Goal: Task Accomplishment & Management: Manage account settings

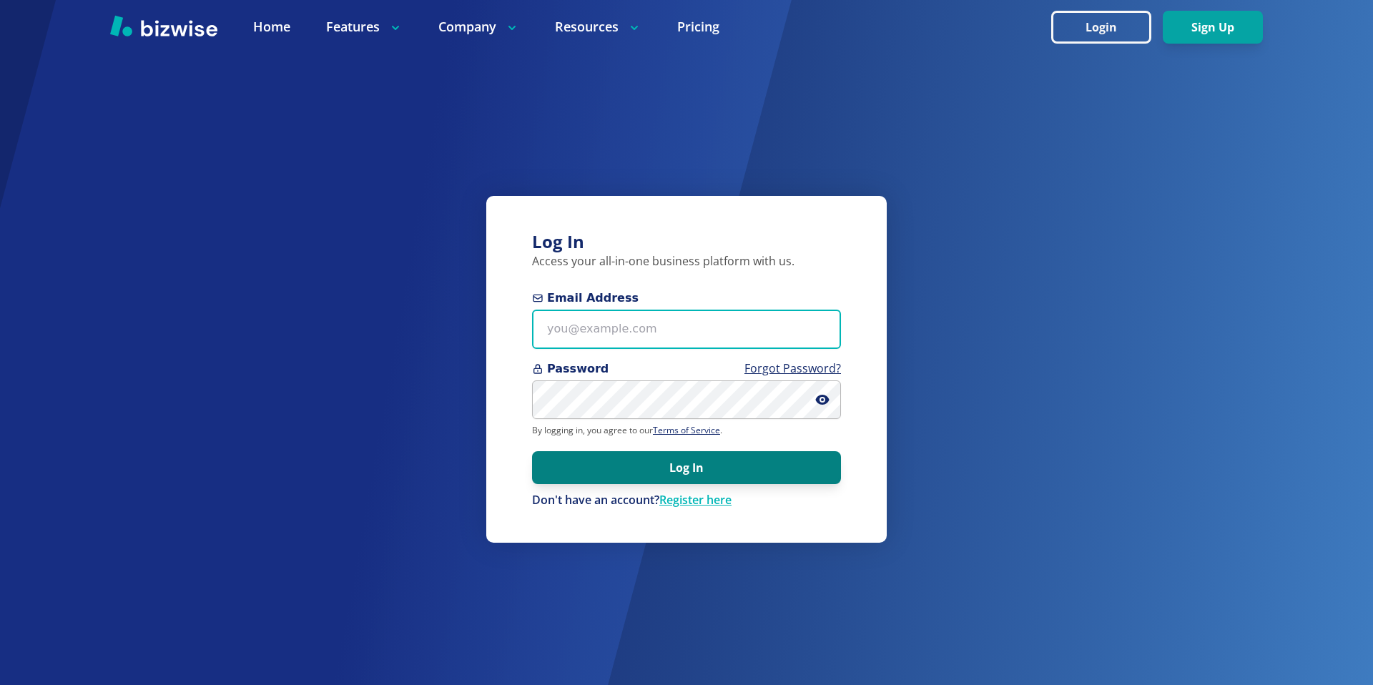
type input "omorilla@uniquestaffingprofessionals.com"
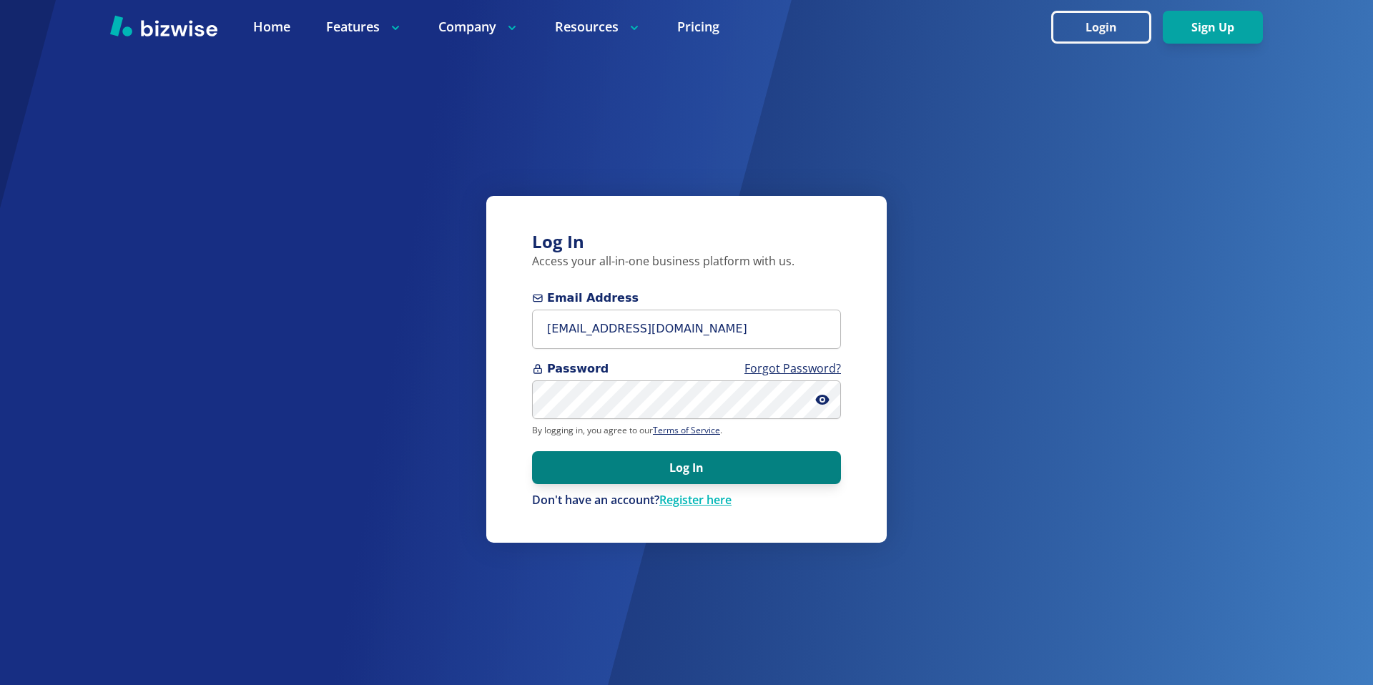
click at [698, 466] on button "Log In" at bounding box center [686, 467] width 309 height 33
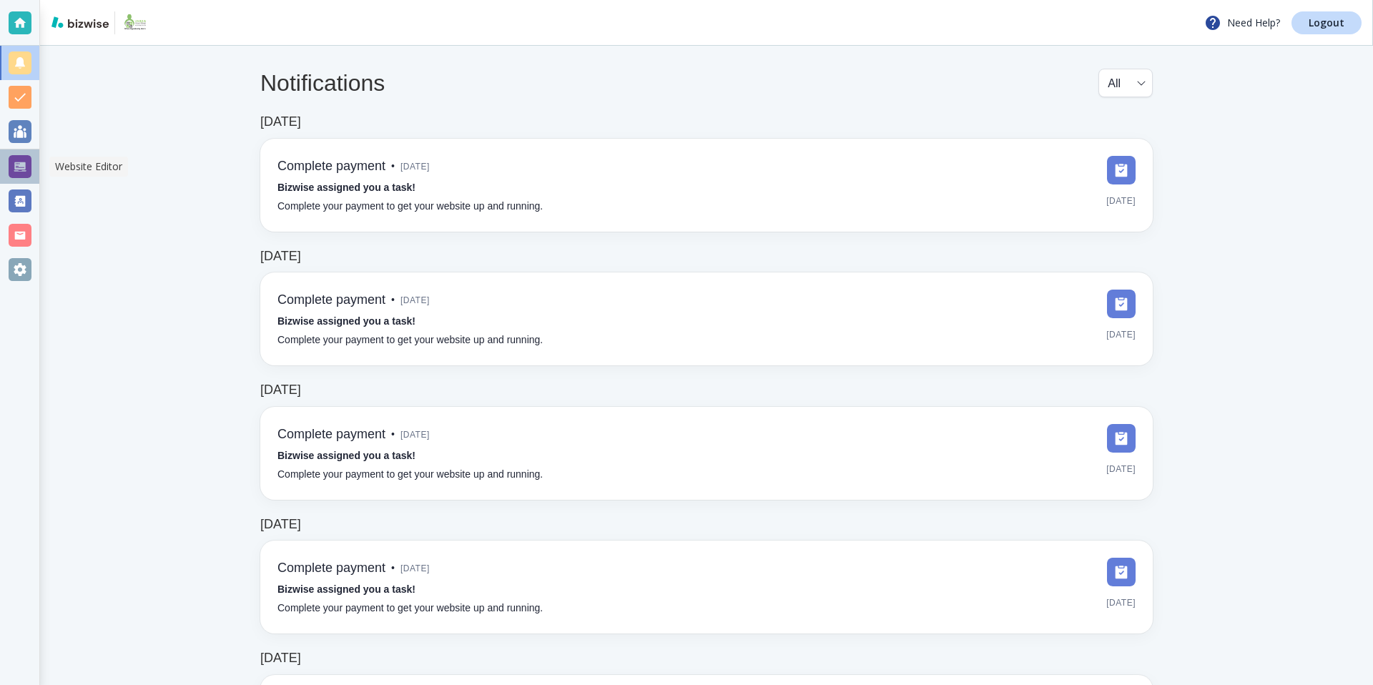
click at [27, 166] on div at bounding box center [20, 166] width 23 height 23
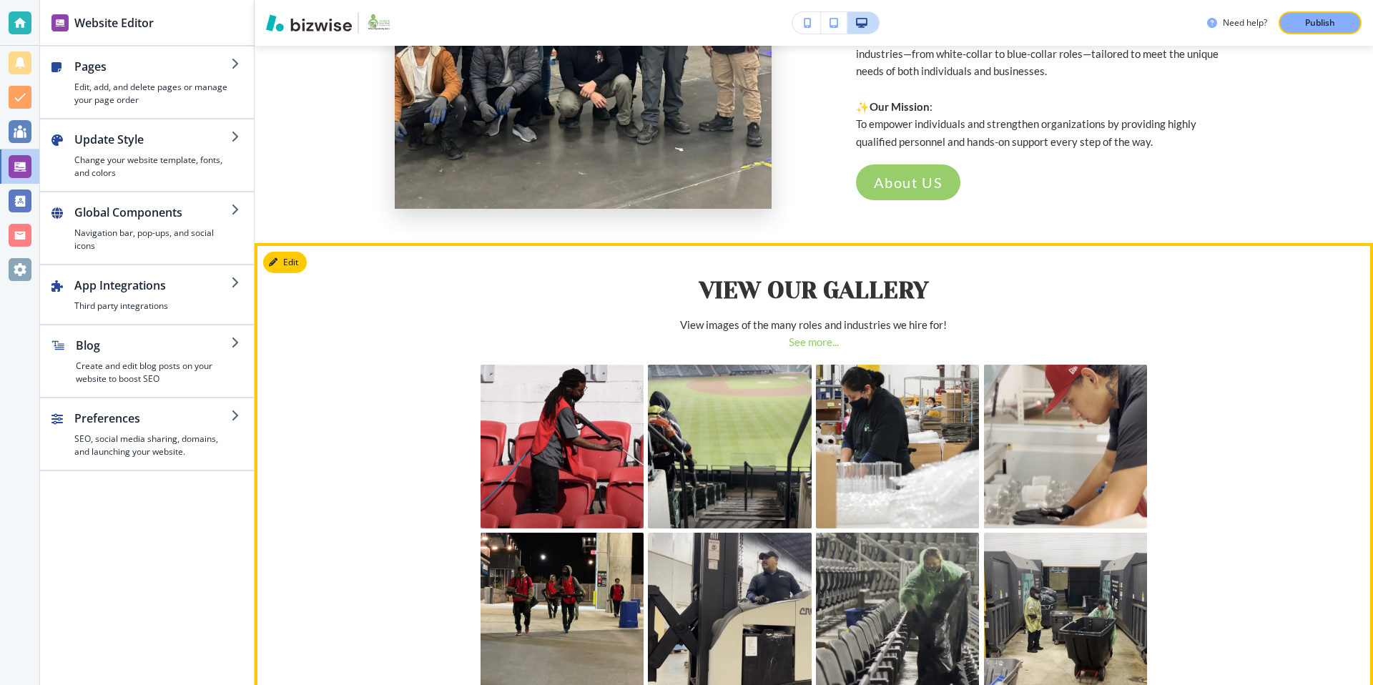
scroll to position [313, 0]
